Goal: Task Accomplishment & Management: Use online tool/utility

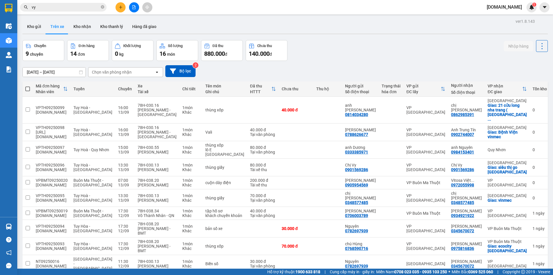
click at [55, 72] on input "[DATE] – [DATE]" at bounding box center [54, 71] width 63 height 9
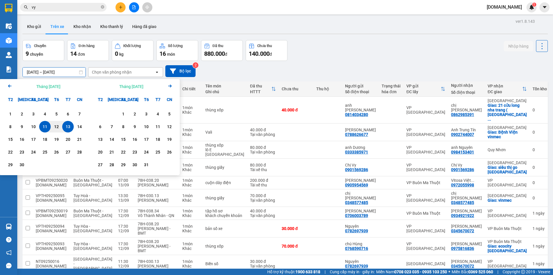
click at [72, 124] on div "13" at bounding box center [68, 127] width 12 height 12
type input "[DATE] – / /"
click at [248, 73] on div "[DATE] – / / Press the down arrow key to interact with the calendar and select …" at bounding box center [285, 71] width 526 height 12
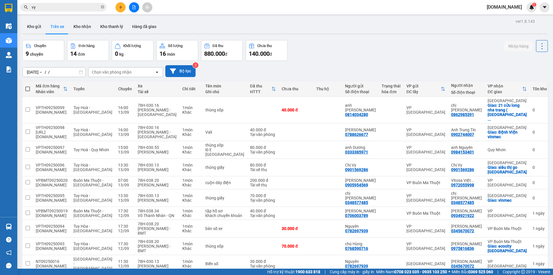
click at [176, 69] on button "Bộ lọc" at bounding box center [180, 71] width 30 height 12
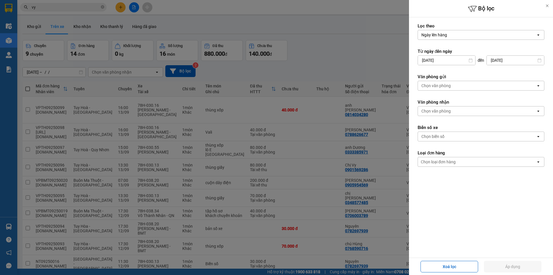
click at [447, 89] on div "Chọn văn phòng" at bounding box center [477, 85] width 118 height 9
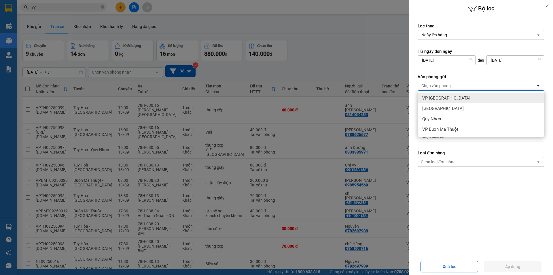
click at [445, 98] on span "VP [GEOGRAPHIC_DATA]" at bounding box center [446, 98] width 48 height 6
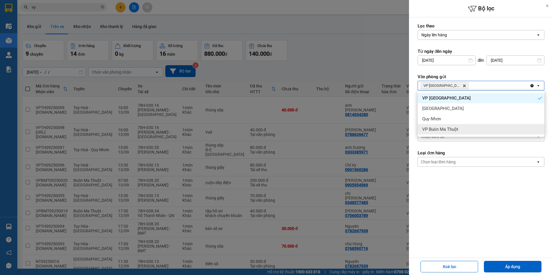
click at [449, 183] on form "Lọc theo Ngày lên hàng open Từ ngày đến [DATE] Press the down arrow key to inte…" at bounding box center [481, 120] width 127 height 195
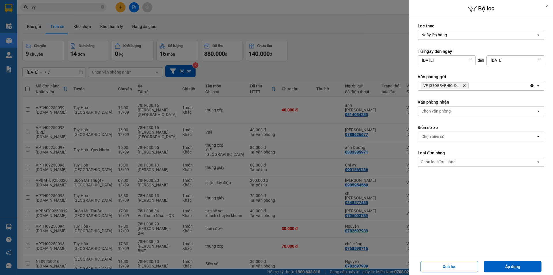
click at [431, 110] on div "Chọn văn phòng" at bounding box center [436, 111] width 29 height 6
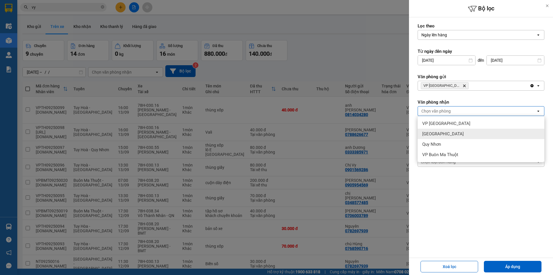
click at [434, 132] on span "[GEOGRAPHIC_DATA]" at bounding box center [442, 134] width 41 height 6
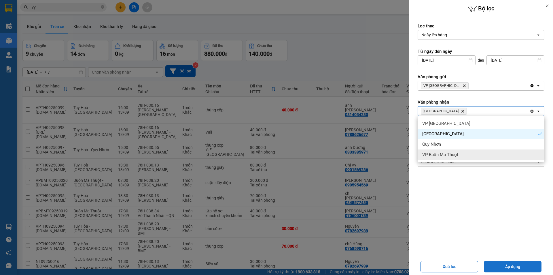
click at [491, 267] on button "Áp dụng" at bounding box center [513, 266] width 58 height 12
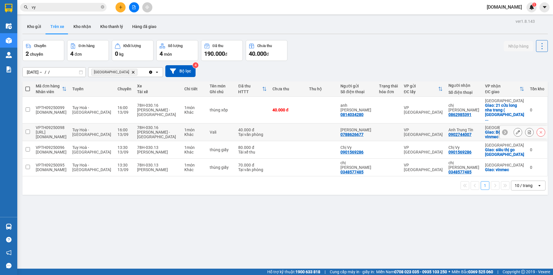
scroll to position [27, 0]
